Goal: Information Seeking & Learning: Learn about a topic

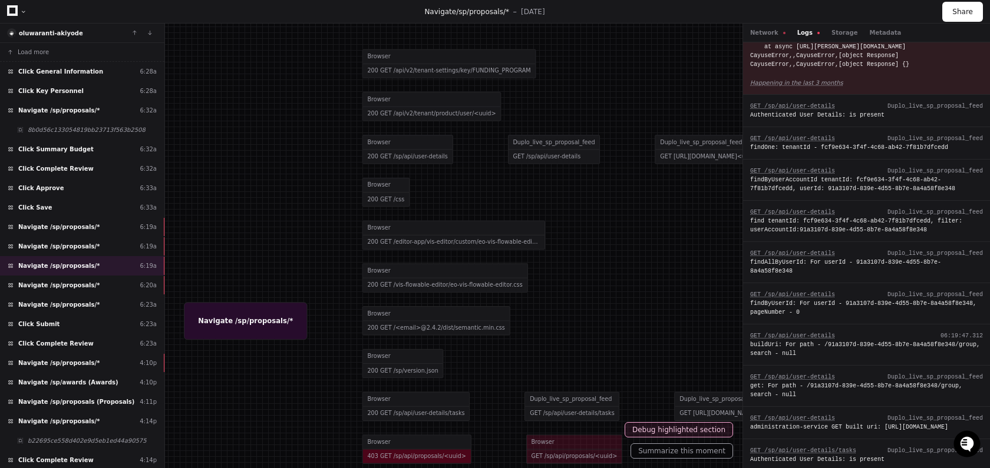
scroll to position [901, 0]
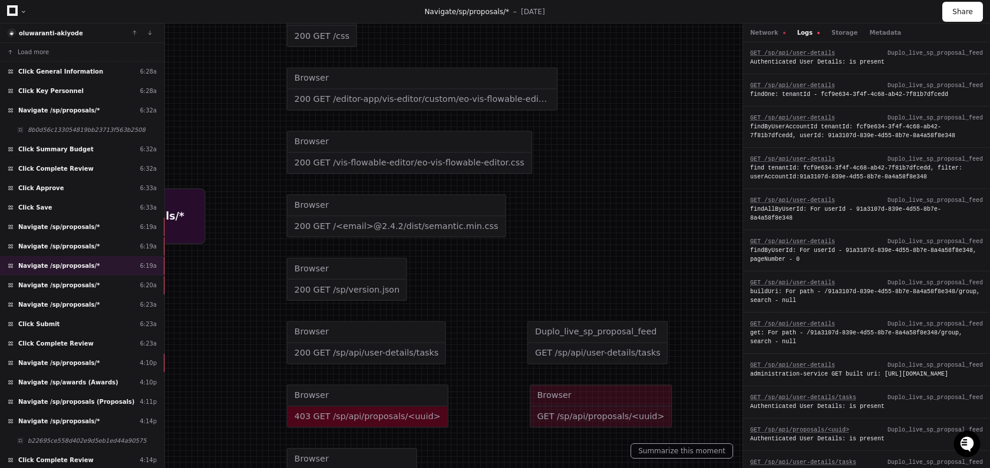
drag, startPoint x: 487, startPoint y: 239, endPoint x: 480, endPoint y: 84, distance: 155.1
click at [480, 84] on div at bounding box center [469, 79] width 1422 height 673
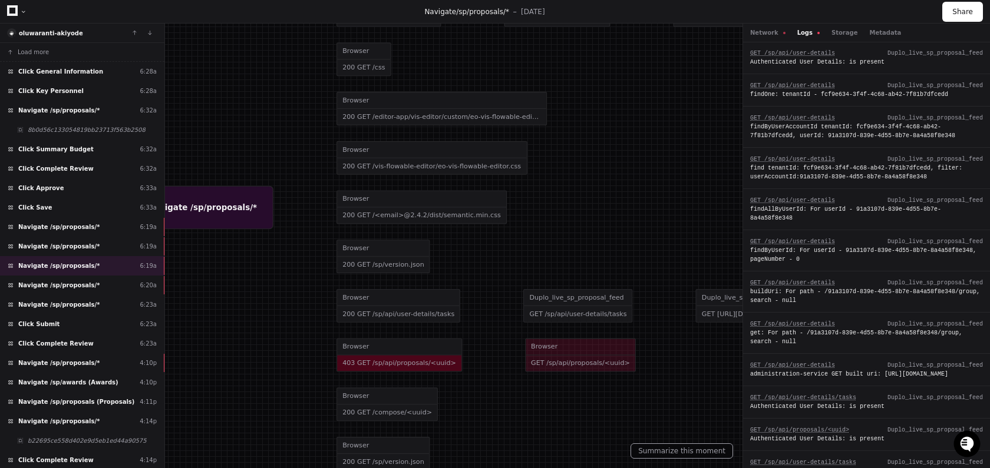
drag, startPoint x: 539, startPoint y: 262, endPoint x: 523, endPoint y: 262, distance: 16.5
click at [523, 262] on div at bounding box center [478, 100] width 1105 height 523
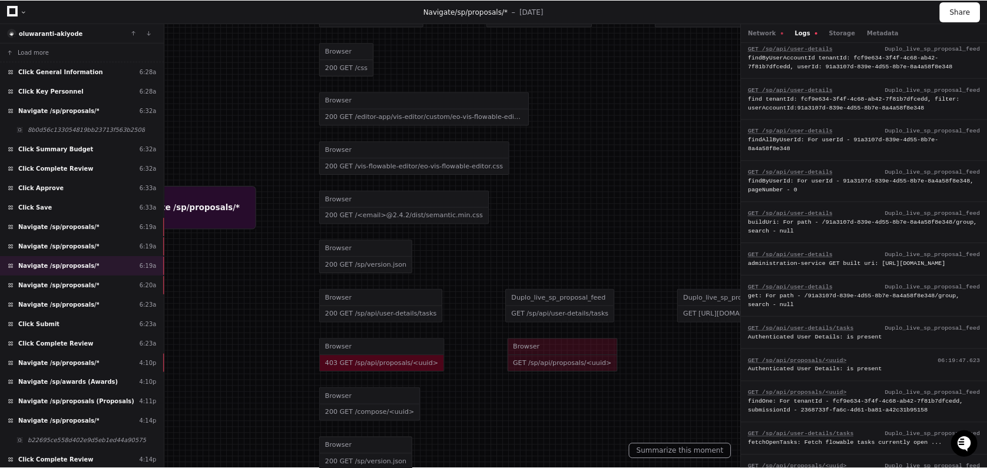
scroll to position [0, 0]
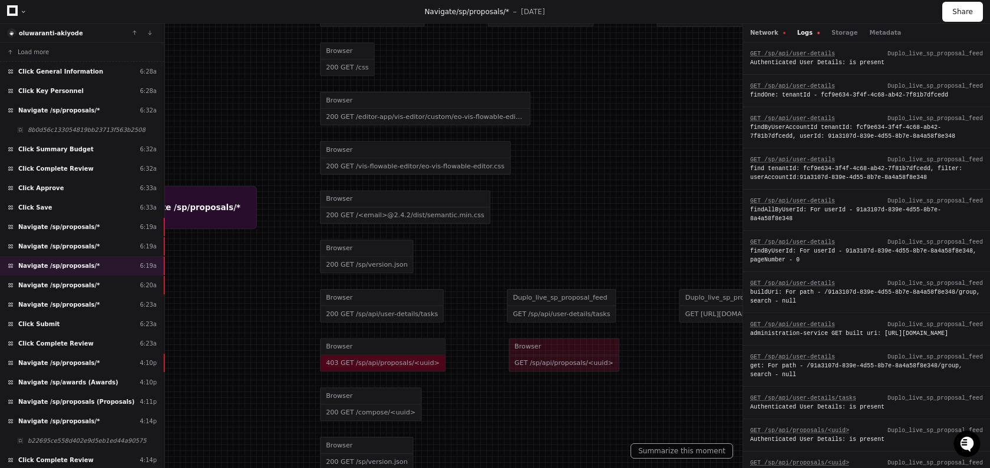
click at [756, 31] on button "Network" at bounding box center [767, 32] width 35 height 9
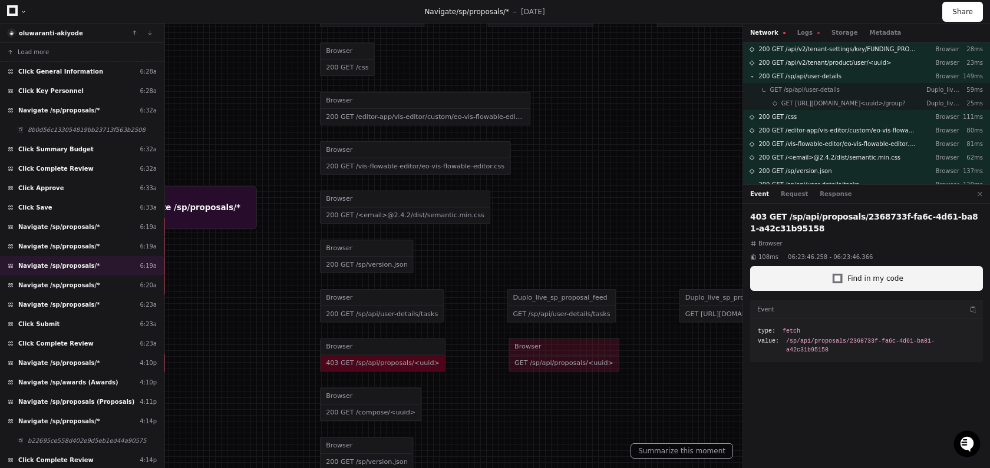
click at [834, 287] on button "Find in my code" at bounding box center [866, 278] width 233 height 25
click at [807, 28] on div "Network Logs Storage Metadata" at bounding box center [866, 33] width 247 height 19
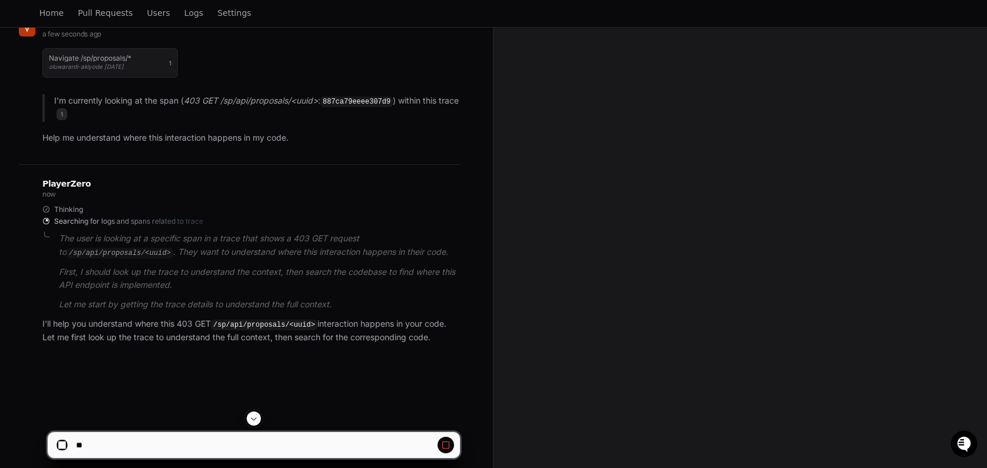
scroll to position [189, 0]
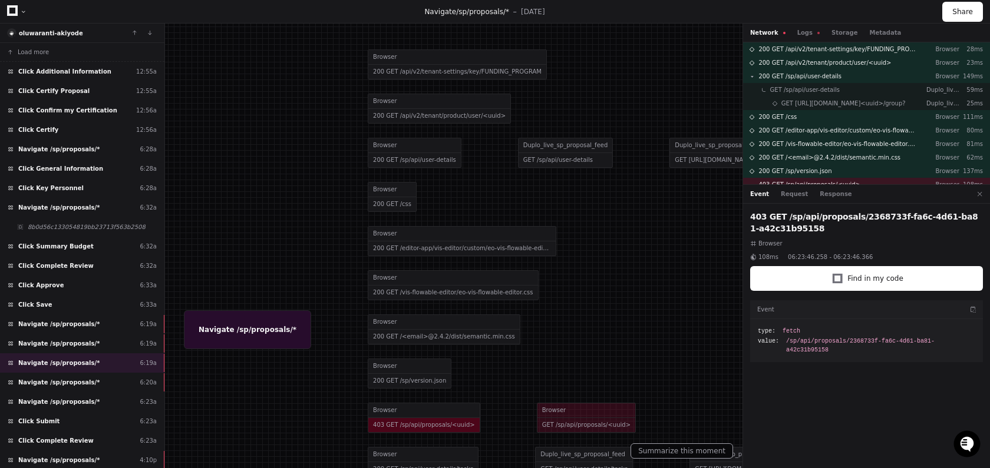
click at [828, 204] on div "403 GET /sp/api/proposals/2368733f-fa6c-4d61-ba81-a42c31b95158 Browser 108ms 06…" at bounding box center [866, 338] width 247 height 269
click at [828, 201] on div "Event Request Response" at bounding box center [866, 194] width 247 height 19
click at [828, 199] on div "Event Request Response" at bounding box center [866, 194] width 247 height 19
click at [828, 197] on button "Response" at bounding box center [835, 194] width 32 height 9
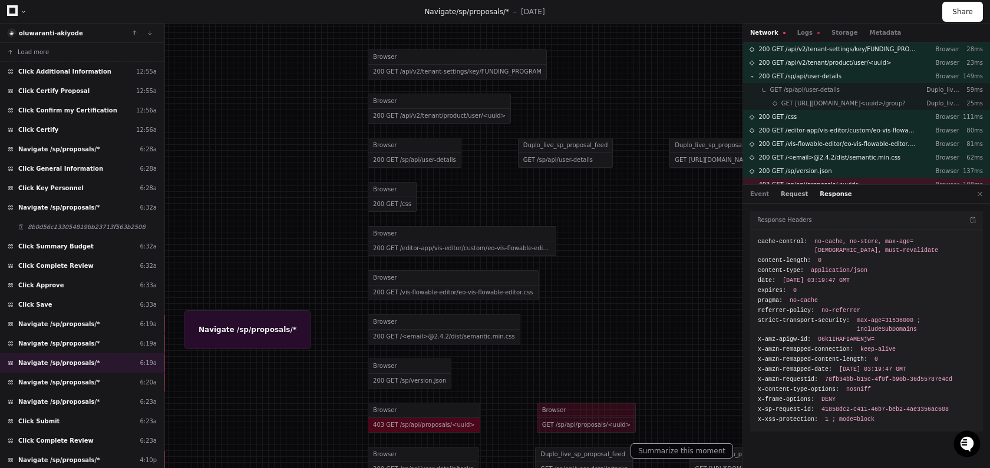
click at [796, 193] on button "Request" at bounding box center [794, 194] width 27 height 9
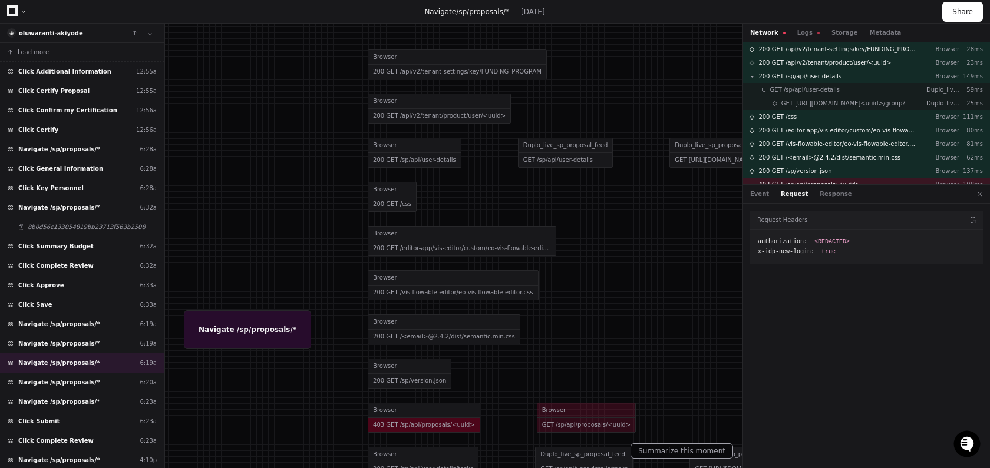
click at [843, 201] on div "Event Request Response" at bounding box center [866, 194] width 247 height 19
click at [835, 200] on div "Event Request Response" at bounding box center [866, 194] width 247 height 19
click at [835, 199] on div "Event Request Response" at bounding box center [866, 194] width 247 height 19
click at [835, 197] on button "Response" at bounding box center [835, 194] width 32 height 9
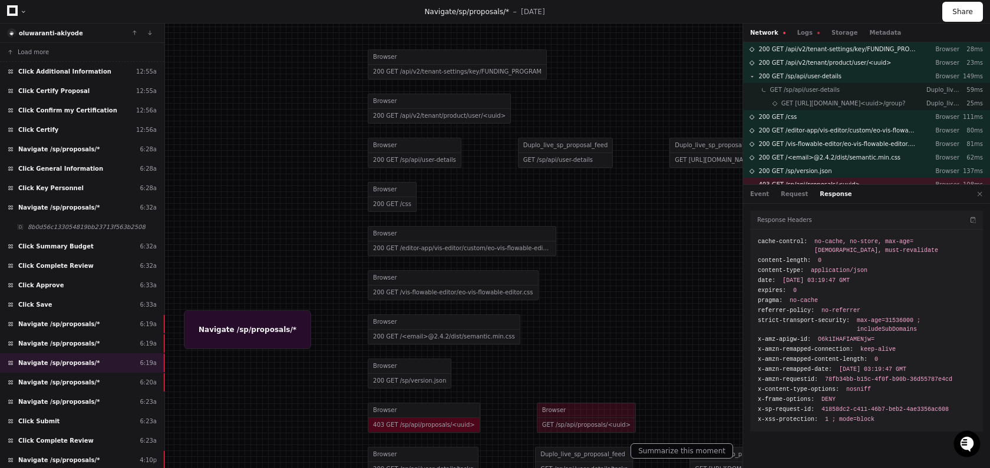
click at [548, 421] on div at bounding box center [495, 234] width 990 height 468
click at [419, 428] on div at bounding box center [495, 234] width 990 height 468
click at [593, 427] on div at bounding box center [495, 234] width 990 height 468
click at [242, 335] on div at bounding box center [495, 234] width 990 height 468
click at [63, 392] on div "Navigate /sp/proposals/* 6:20a" at bounding box center [82, 382] width 164 height 19
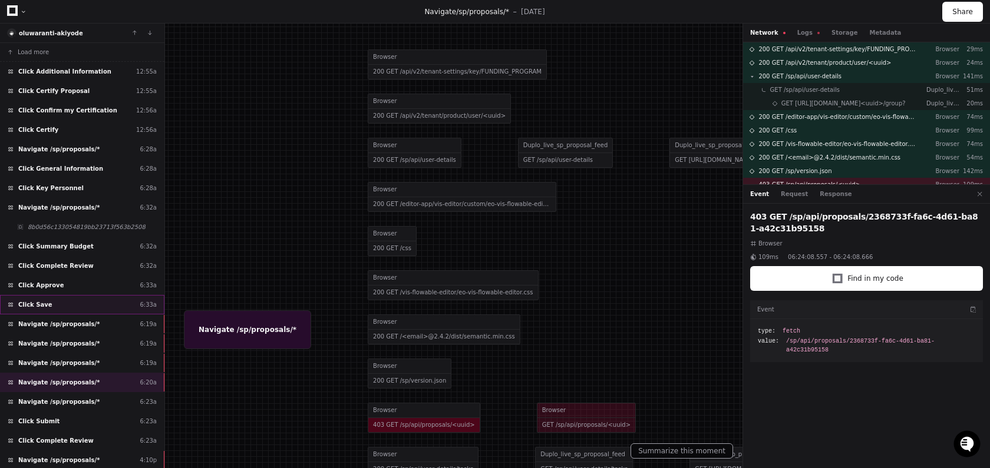
click at [59, 303] on div "Click Save 6:33a" at bounding box center [82, 304] width 164 height 19
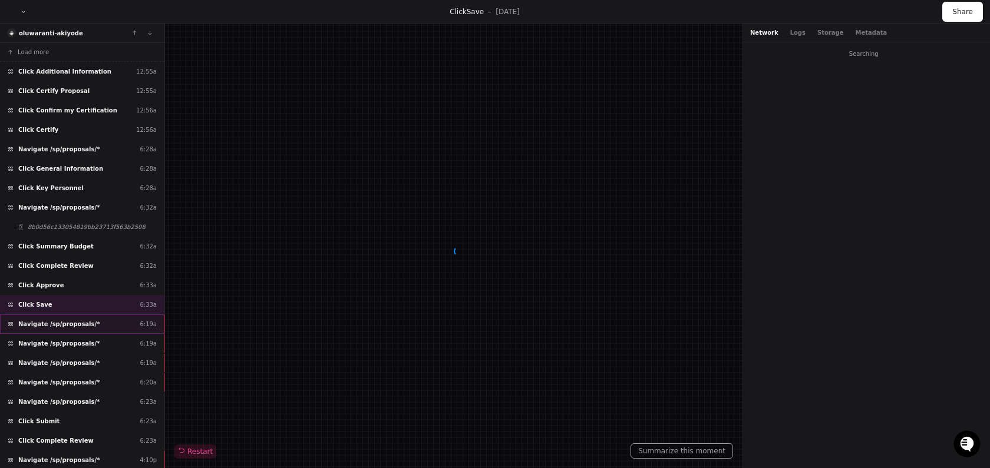
click at [59, 316] on div "Navigate /sp/proposals/* 6:19a" at bounding box center [82, 324] width 164 height 19
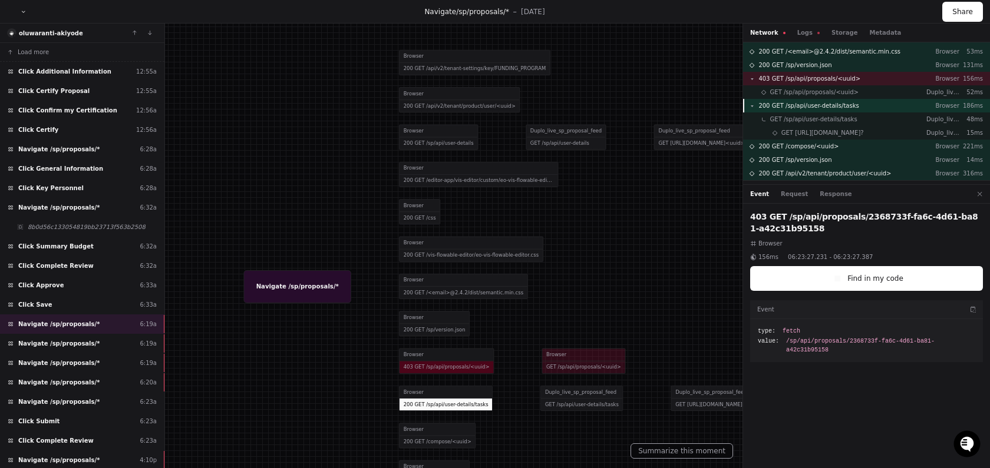
scroll to position [122, 0]
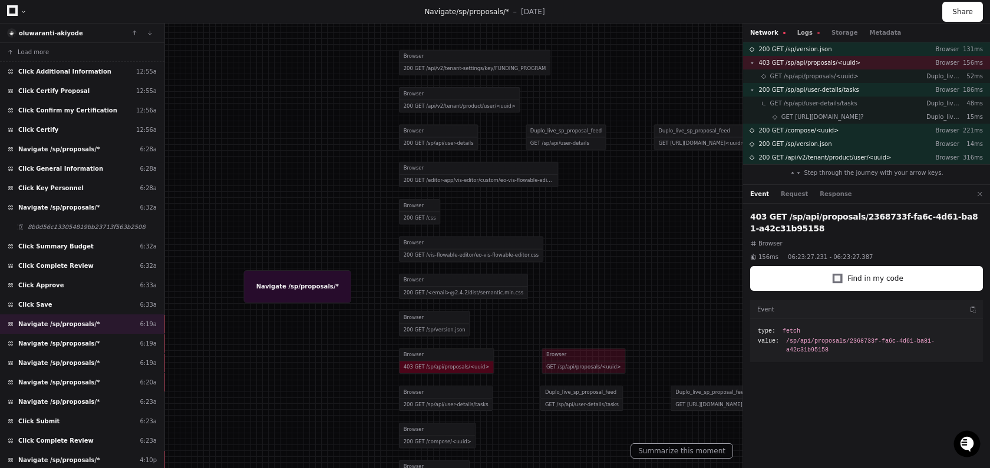
click at [802, 29] on button "Logs" at bounding box center [808, 32] width 22 height 9
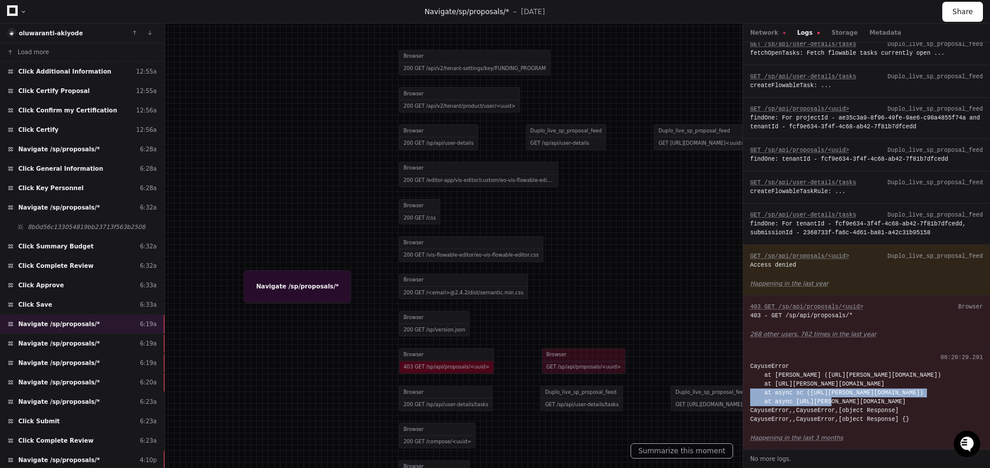
scroll to position [0, 39]
drag, startPoint x: 751, startPoint y: 368, endPoint x: 989, endPoint y: 377, distance: 238.8
click at [973, 366] on div "CayuseError at Wu (https://howard.app.cayuse.com/sp/static/js/main.ef045d3c.chu…" at bounding box center [866, 393] width 233 height 62
click at [827, 439] on app-text-suspense "Happening in the last 3 months" at bounding box center [796, 438] width 93 height 6
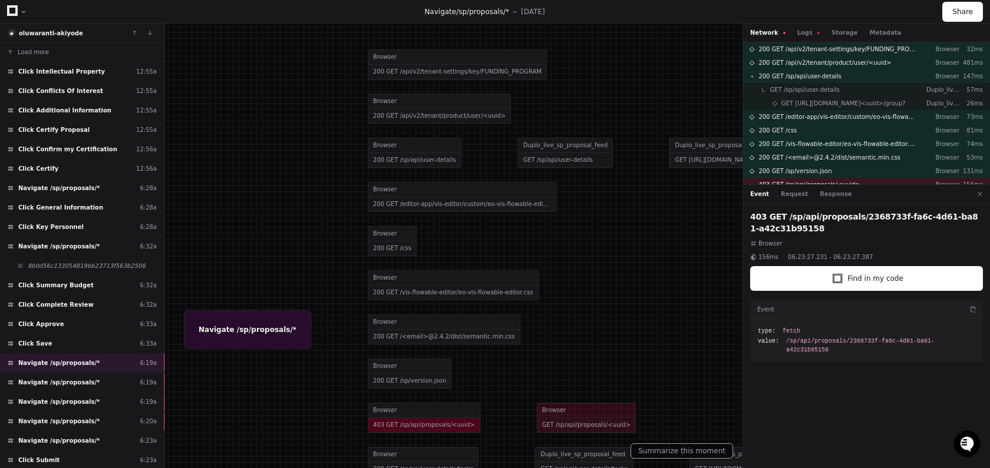
click at [415, 412] on div at bounding box center [495, 234] width 990 height 468
click at [553, 415] on div at bounding box center [495, 234] width 990 height 468
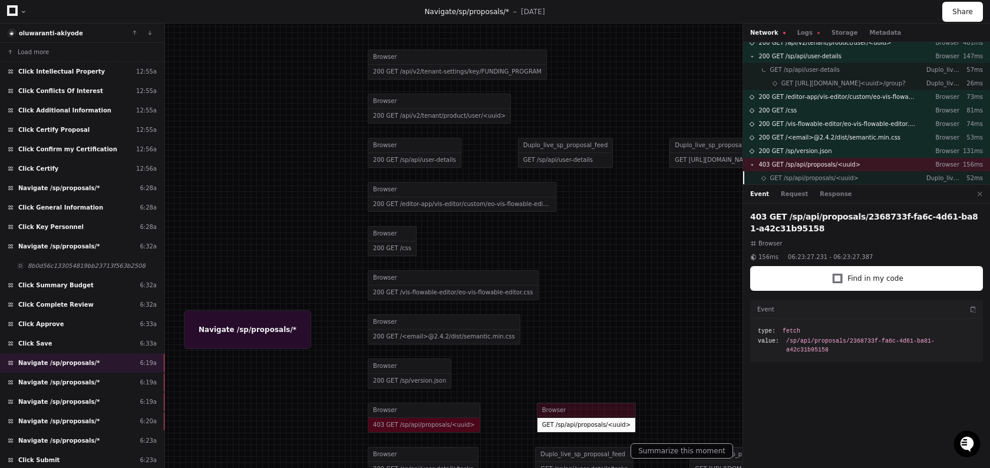
scroll to position [48, 0]
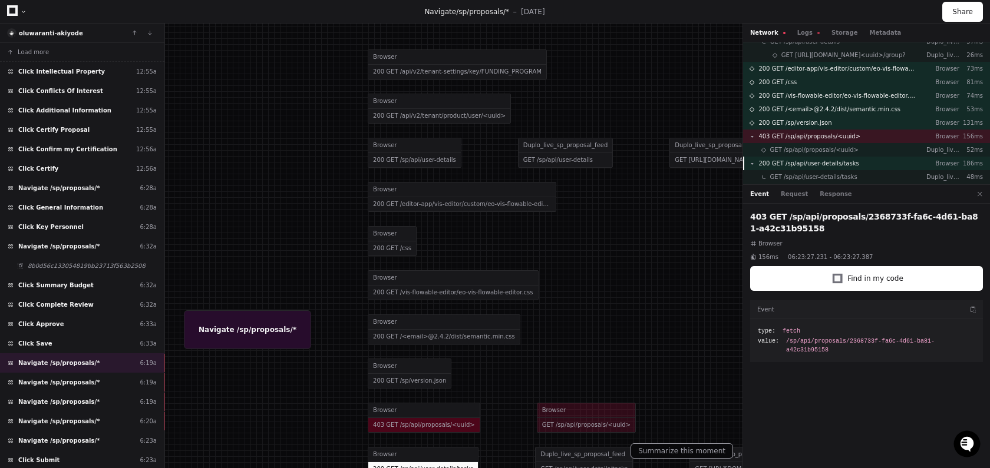
click at [808, 154] on div "GET /sp/api/proposals/<uuid> Duplo_live_sp_proposal_feed 52ms" at bounding box center [866, 150] width 247 height 14
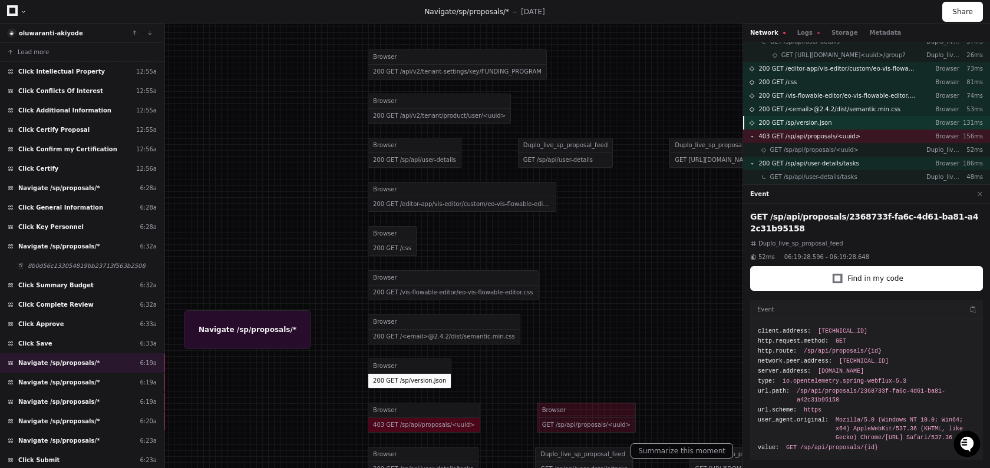
scroll to position [122, 0]
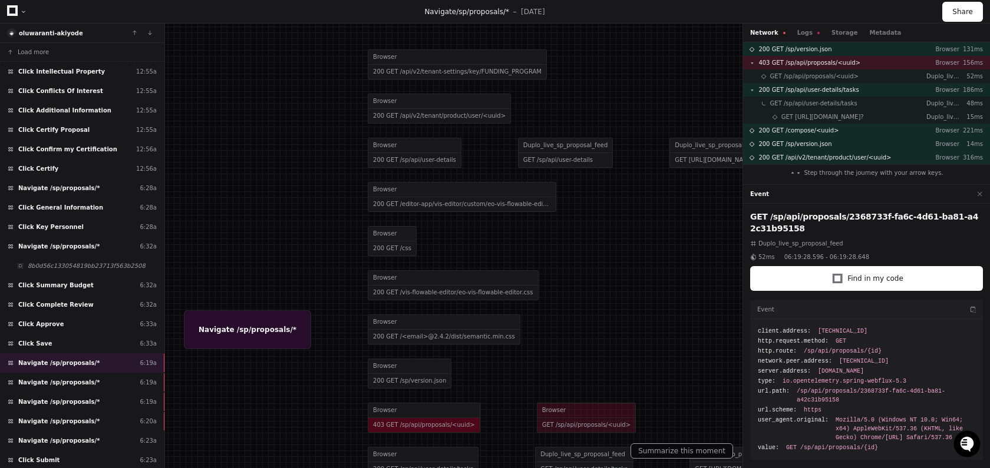
click at [548, 420] on div at bounding box center [495, 234] width 990 height 468
click at [392, 432] on div at bounding box center [495, 235] width 990 height 468
click at [395, 431] on div at bounding box center [495, 235] width 990 height 468
click at [541, 415] on div at bounding box center [496, 235] width 990 height 468
click at [414, 435] on div at bounding box center [496, 235] width 990 height 468
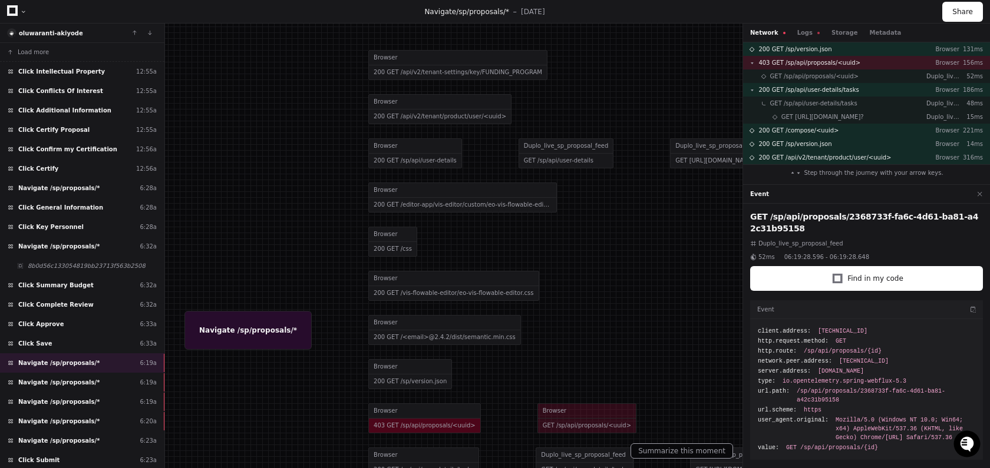
click at [414, 435] on div at bounding box center [496, 235] width 990 height 468
click at [414, 419] on div at bounding box center [496, 234] width 990 height 468
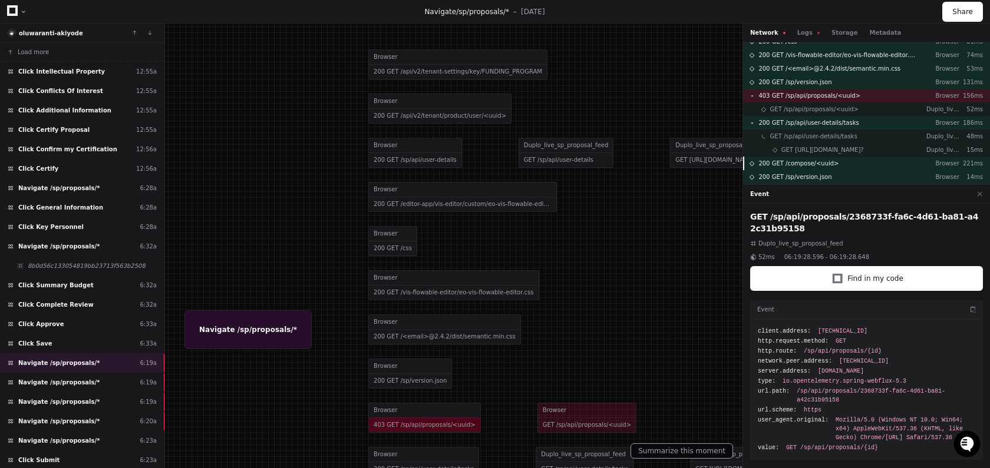
scroll to position [88, 0]
click at [793, 109] on span "GET /sp/api/proposals/<uuid>" at bounding box center [814, 109] width 88 height 9
click at [805, 41] on div "Network Logs Storage Metadata" at bounding box center [866, 33] width 247 height 19
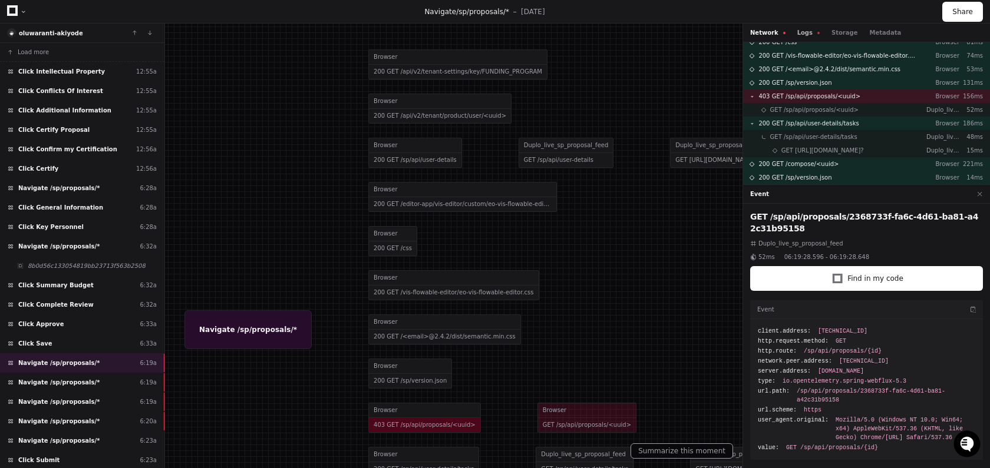
click at [805, 35] on button "Logs" at bounding box center [808, 32] width 22 height 9
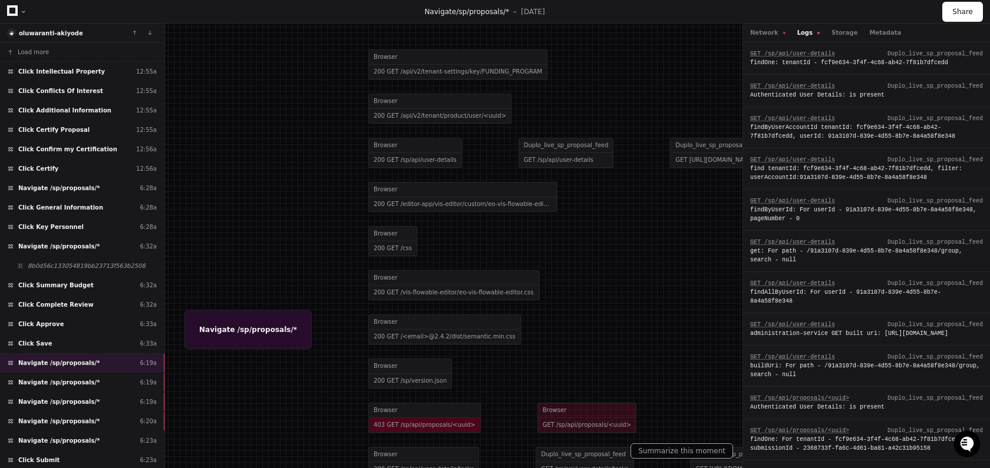
click at [547, 415] on div at bounding box center [496, 234] width 990 height 468
click at [545, 415] on div at bounding box center [496, 234] width 990 height 468
click at [454, 421] on div at bounding box center [496, 234] width 990 height 468
click at [412, 375] on div at bounding box center [496, 234] width 990 height 468
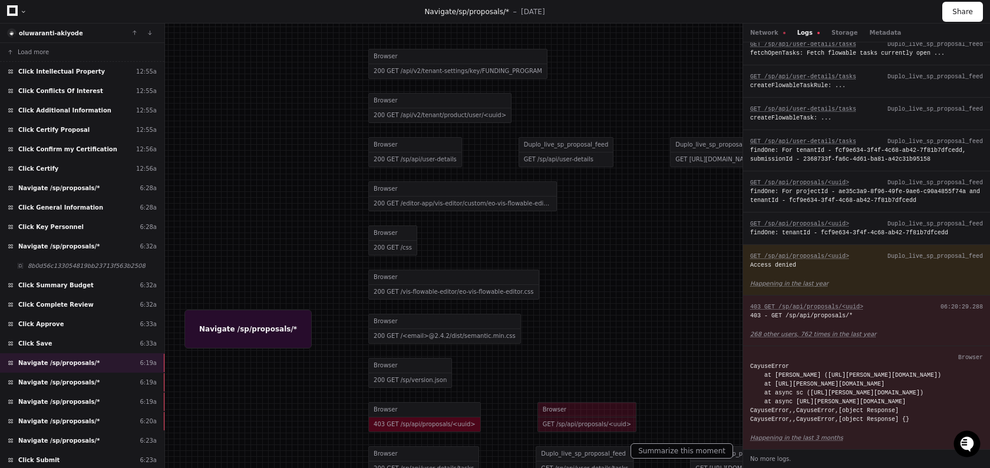
scroll to position [546, 0]
drag, startPoint x: 857, startPoint y: 281, endPoint x: 749, endPoint y: 279, distance: 107.8
click at [749, 296] on div "403 GET /sp/api/proposals/<uuid> 06:20:29.288 403 - GET /sp/api/proposals/* 268…" at bounding box center [866, 321] width 247 height 51
copy div "403 - GET /sp/api/proposals/*"
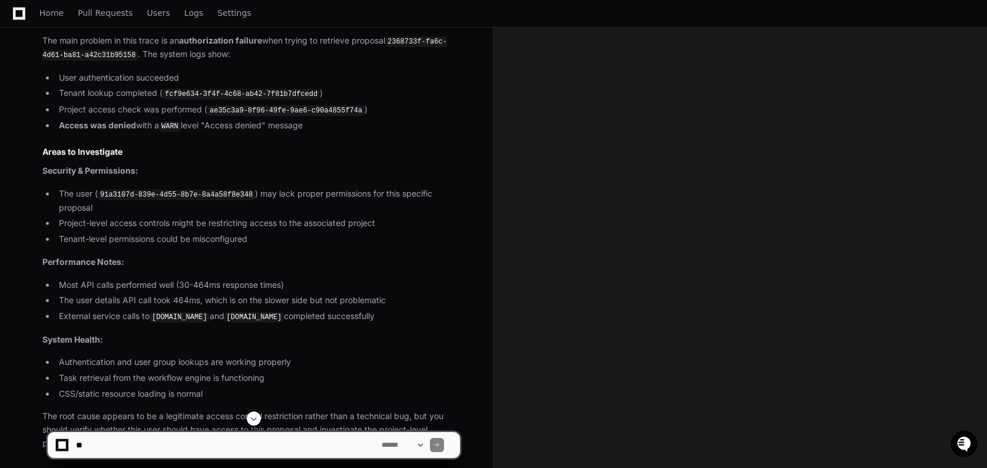
scroll to position [505, 0]
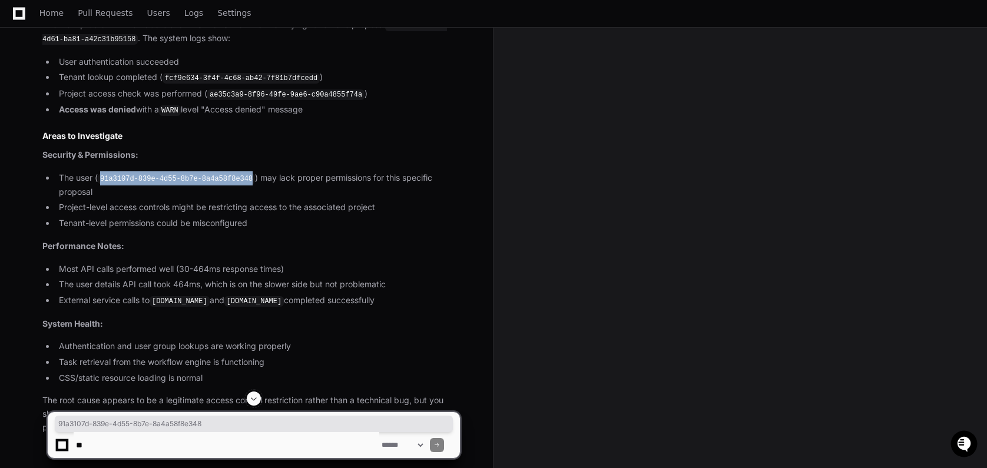
drag, startPoint x: 101, startPoint y: 175, endPoint x: 255, endPoint y: 176, distance: 154.3
click at [255, 176] on code "91a3107d-839e-4d55-8b7e-8a4a58f8e348" at bounding box center [176, 179] width 157 height 11
copy code "91a3107d-839e-4d55-8b7e-8a4a58f8e348"
